Goal: Transaction & Acquisition: Purchase product/service

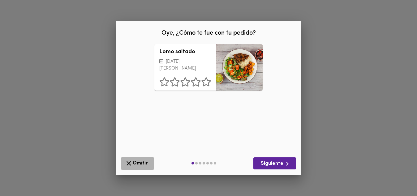
click at [137, 161] on span "Omitir" at bounding box center [137, 164] width 25 height 8
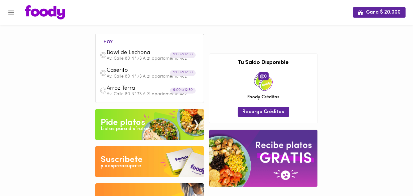
click at [128, 127] on div "Listos para disfrutar" at bounding box center [125, 129] width 48 height 7
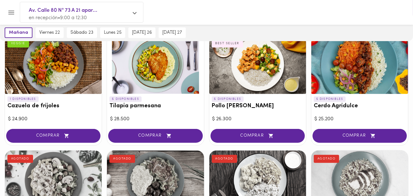
scroll to position [495, 0]
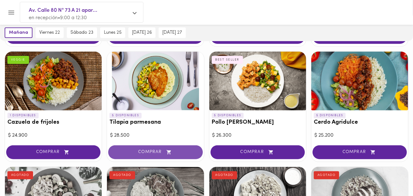
click at [154, 150] on span "COMPRAR" at bounding box center [155, 152] width 79 height 5
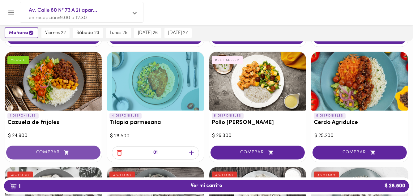
click at [52, 150] on span "COMPRAR" at bounding box center [53, 152] width 79 height 5
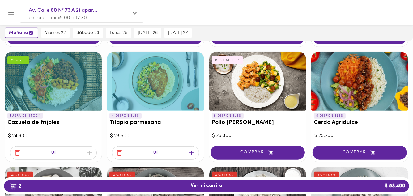
click at [90, 151] on div "01" at bounding box center [53, 152] width 87 height 13
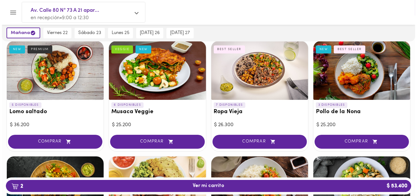
scroll to position [148, 0]
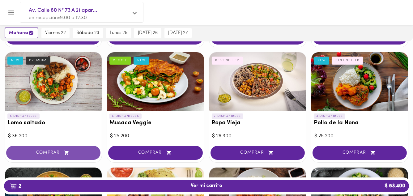
click at [48, 152] on span "COMPRAR" at bounding box center [53, 152] width 79 height 5
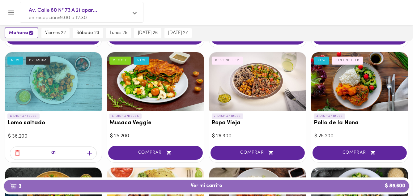
click at [208, 185] on span "3 Ver mi carrito $ 89.600" at bounding box center [207, 186] width 32 height 6
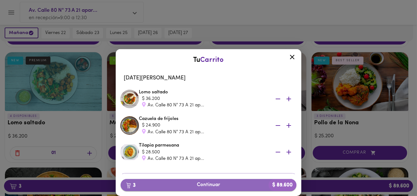
click at [200, 186] on span "3 Continuar $ 89.600" at bounding box center [209, 185] width 166 height 6
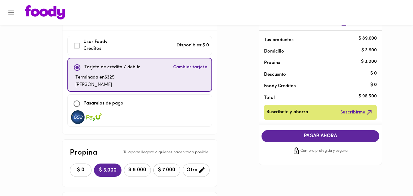
scroll to position [49, 0]
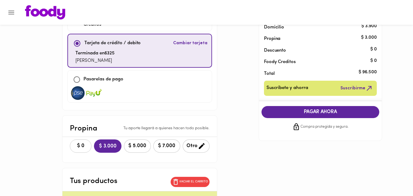
click at [82, 144] on span "$ 0" at bounding box center [81, 146] width 14 height 6
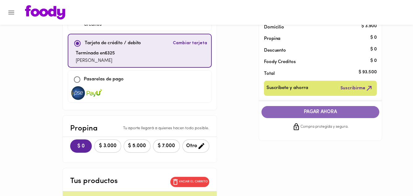
click at [320, 113] on span "PAGAR AHORA" at bounding box center [321, 112] width 106 height 6
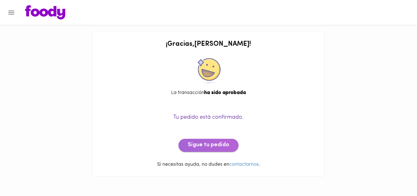
click at [213, 147] on span "Sigue tu pedido" at bounding box center [208, 145] width 41 height 7
